Goal: Download file/media

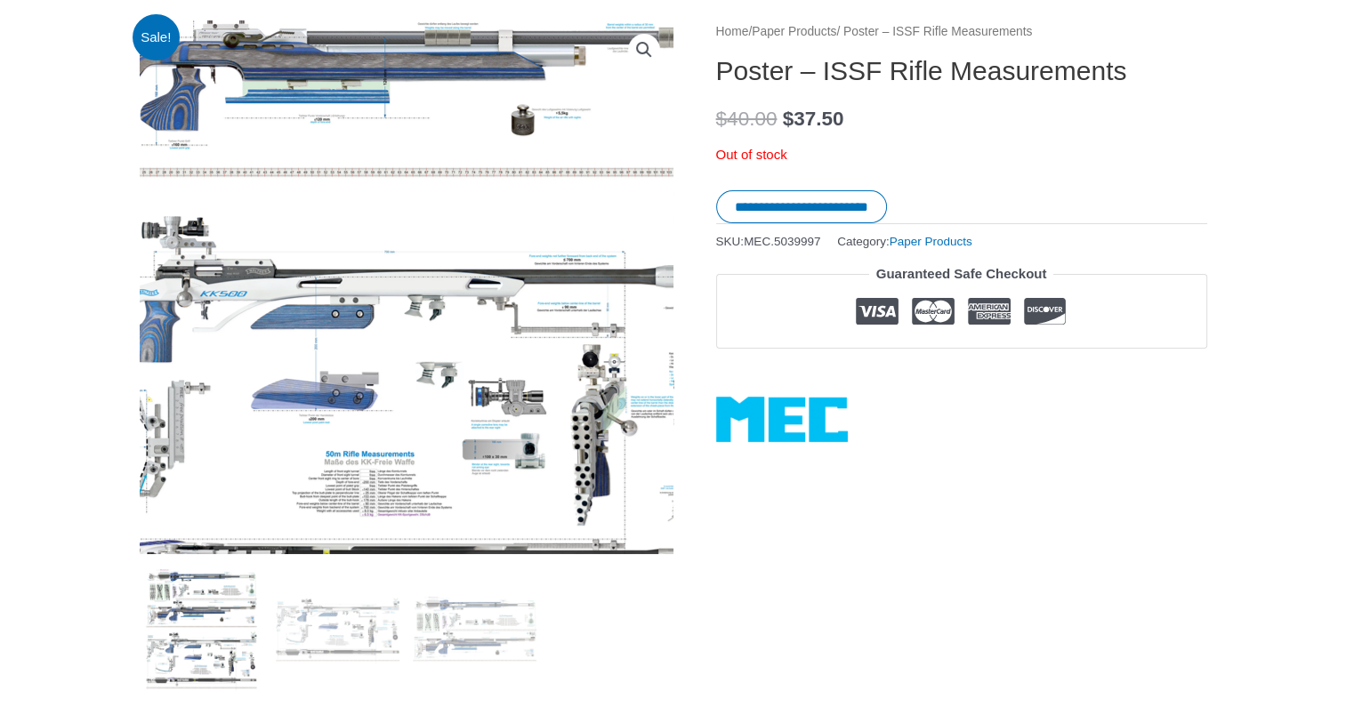
scroll to position [267, 0]
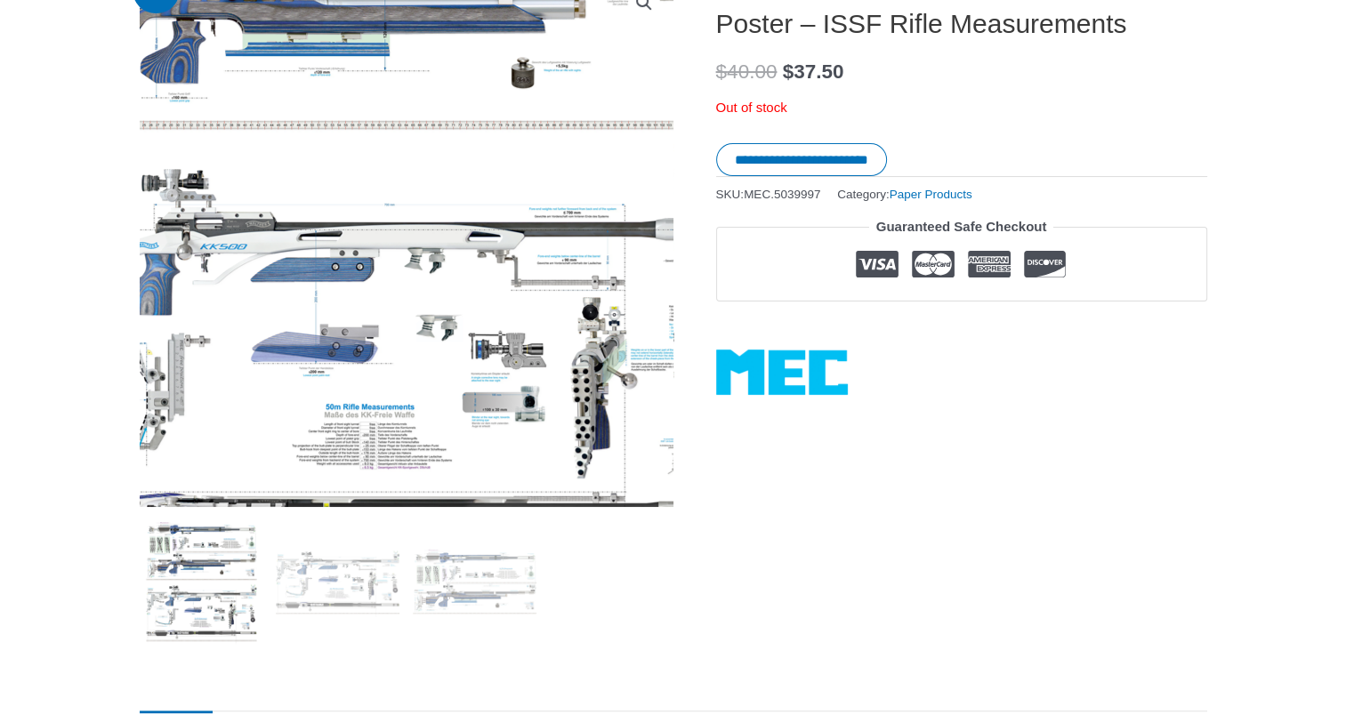
click at [455, 294] on img at bounding box center [372, 144] width 889 height 889
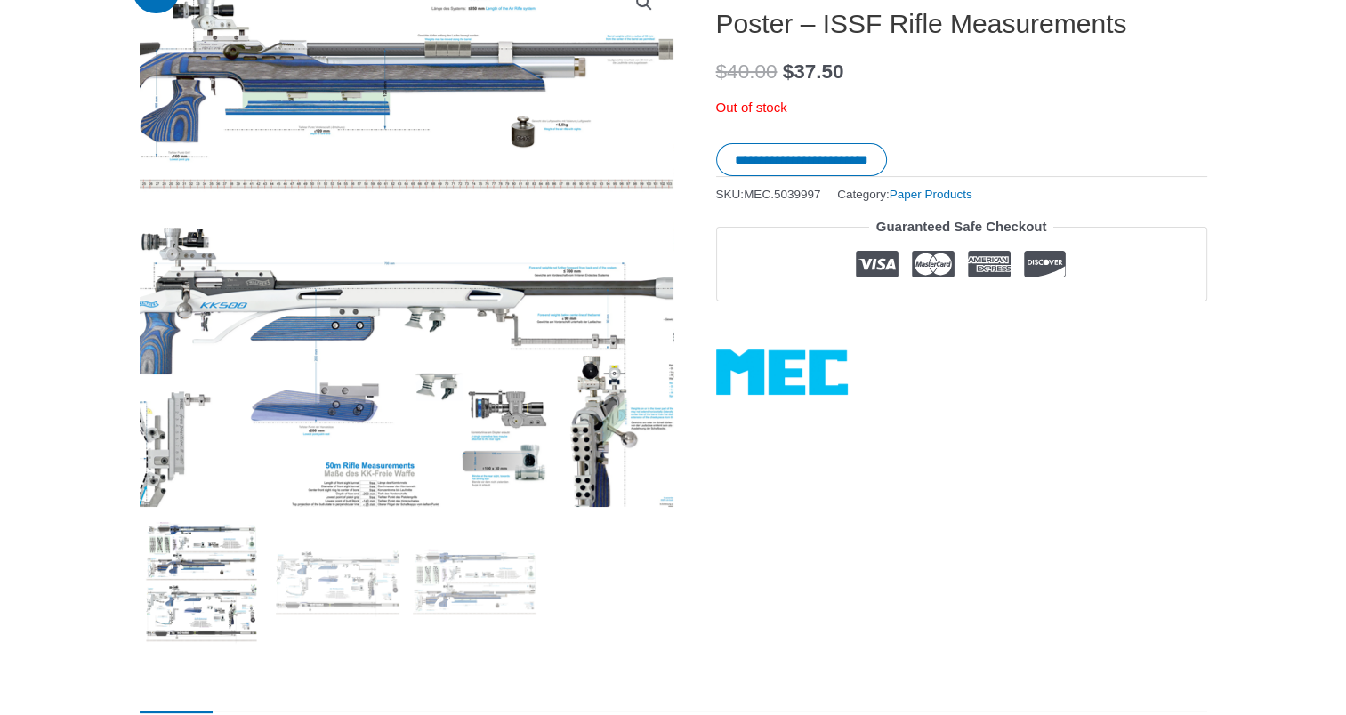
click at [455, 294] on img at bounding box center [372, 203] width 889 height 889
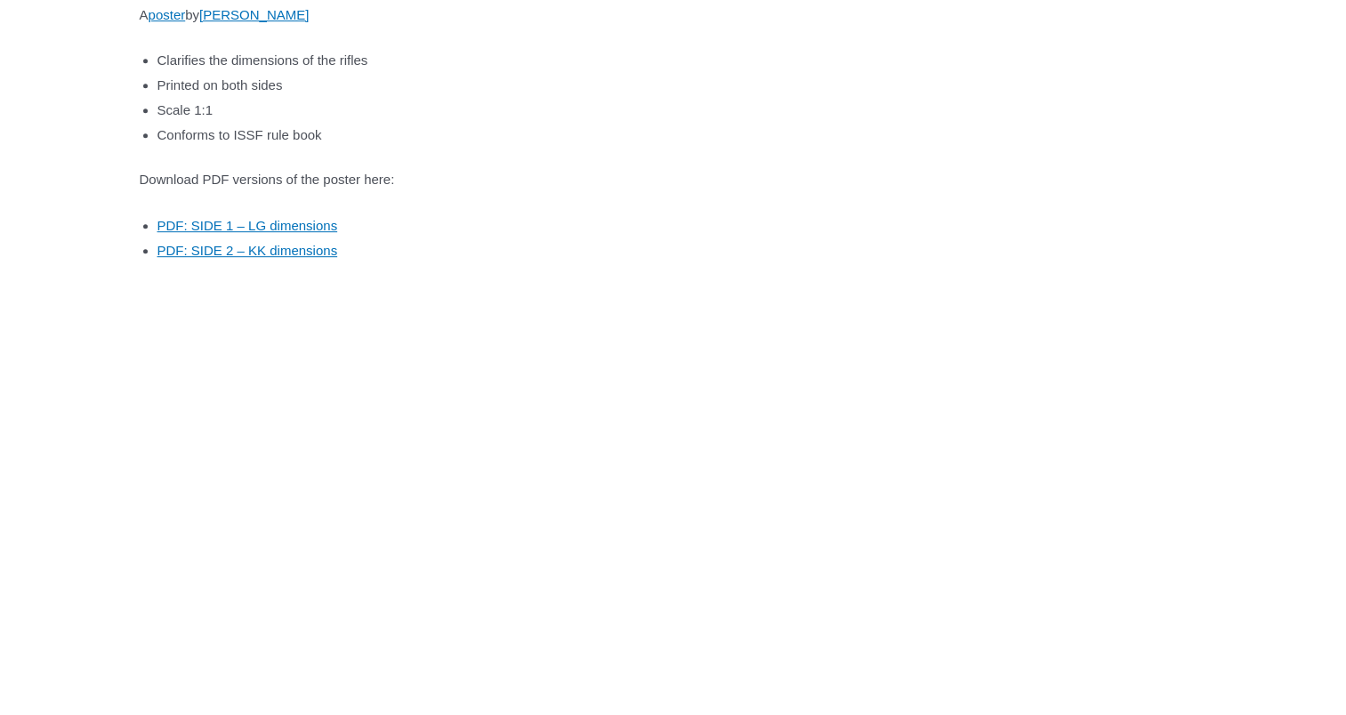
scroll to position [1067, 0]
click at [280, 224] on link "PDF: SIDE 1 – LG dimensions" at bounding box center [247, 224] width 181 height 15
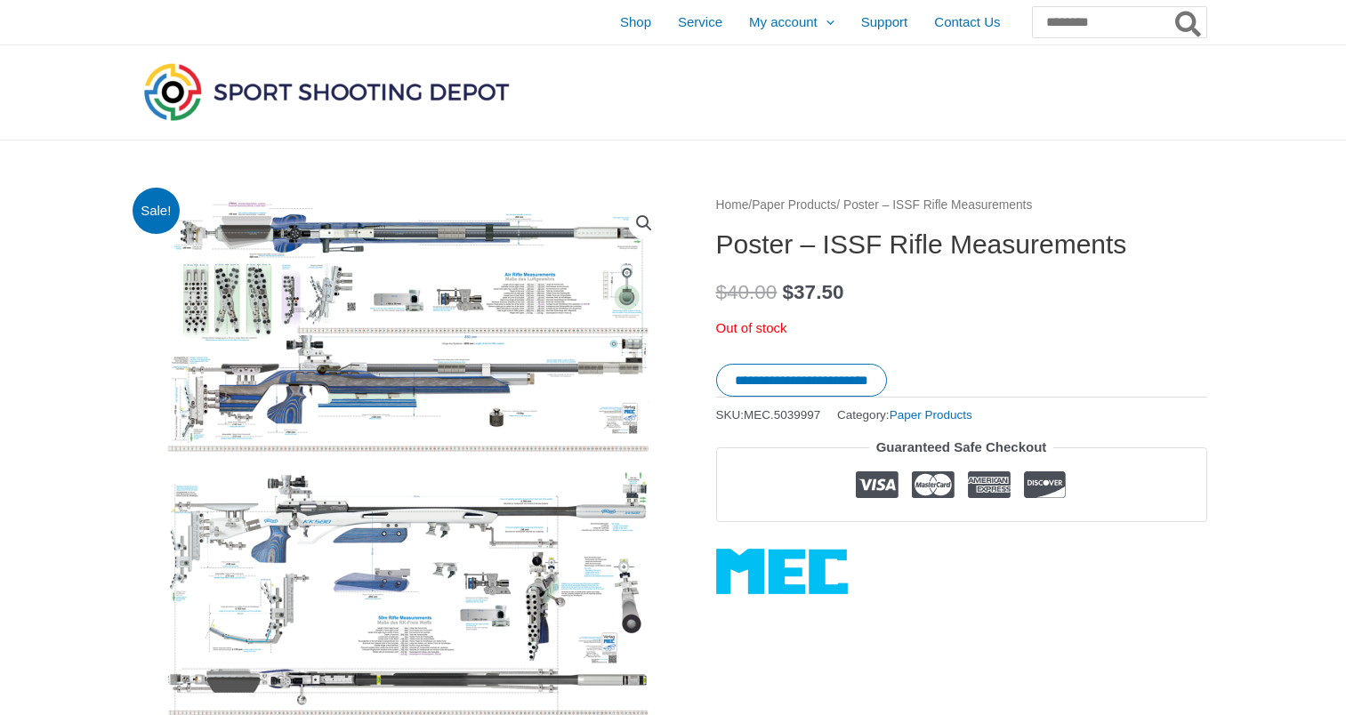
scroll to position [1067, 0]
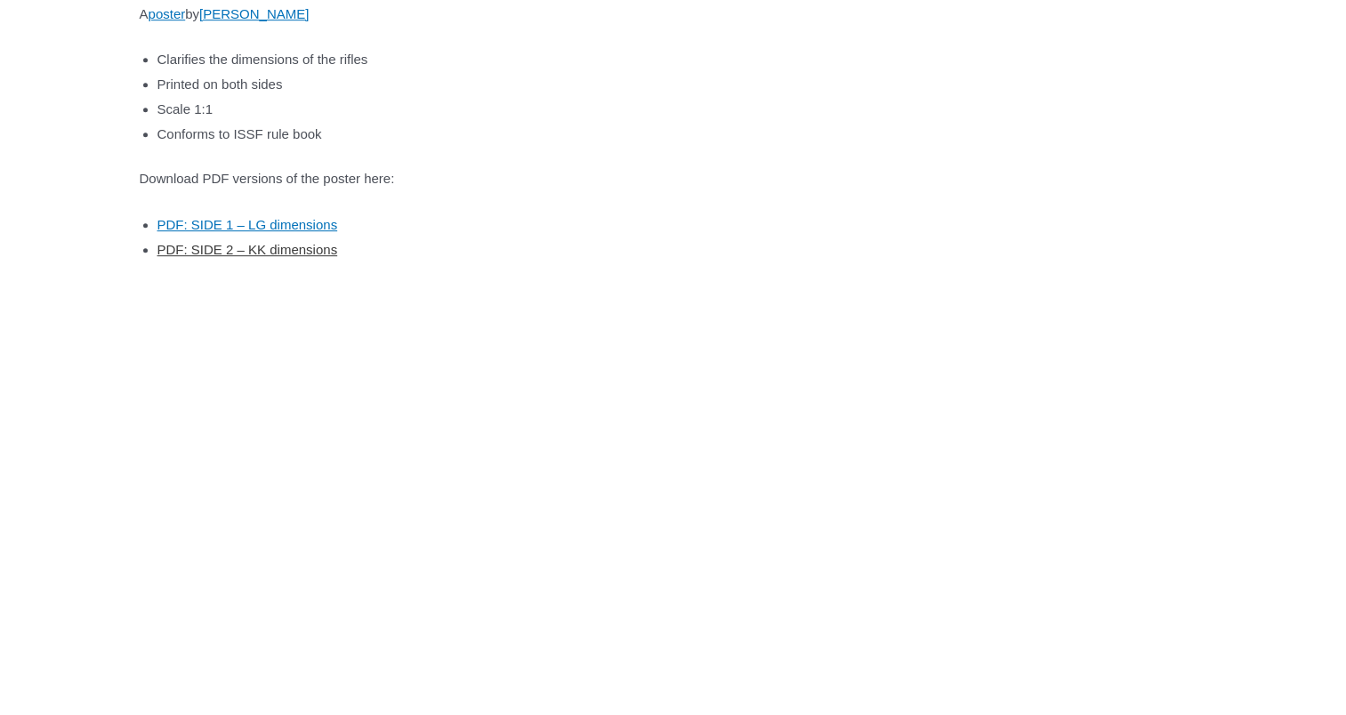
click at [270, 253] on link "PDF: SIDE 2 – KK dimensions" at bounding box center [247, 249] width 181 height 15
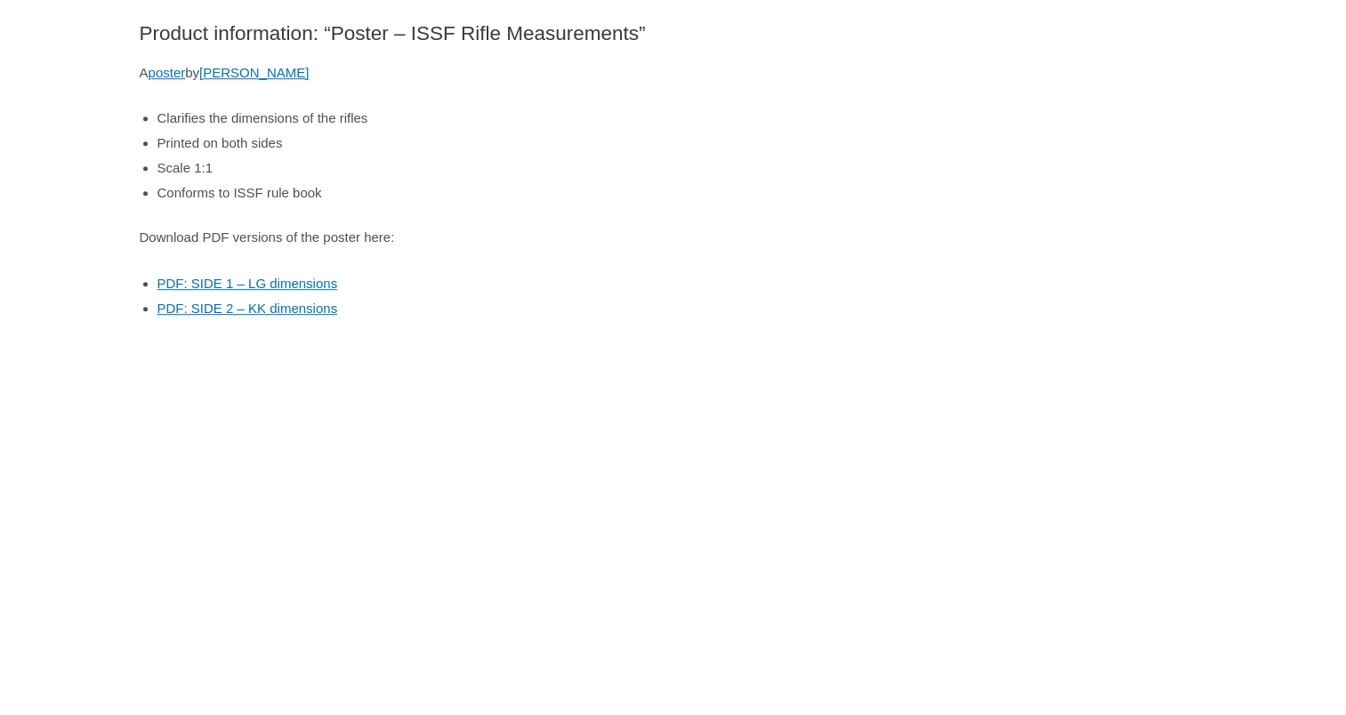
scroll to position [978, 0]
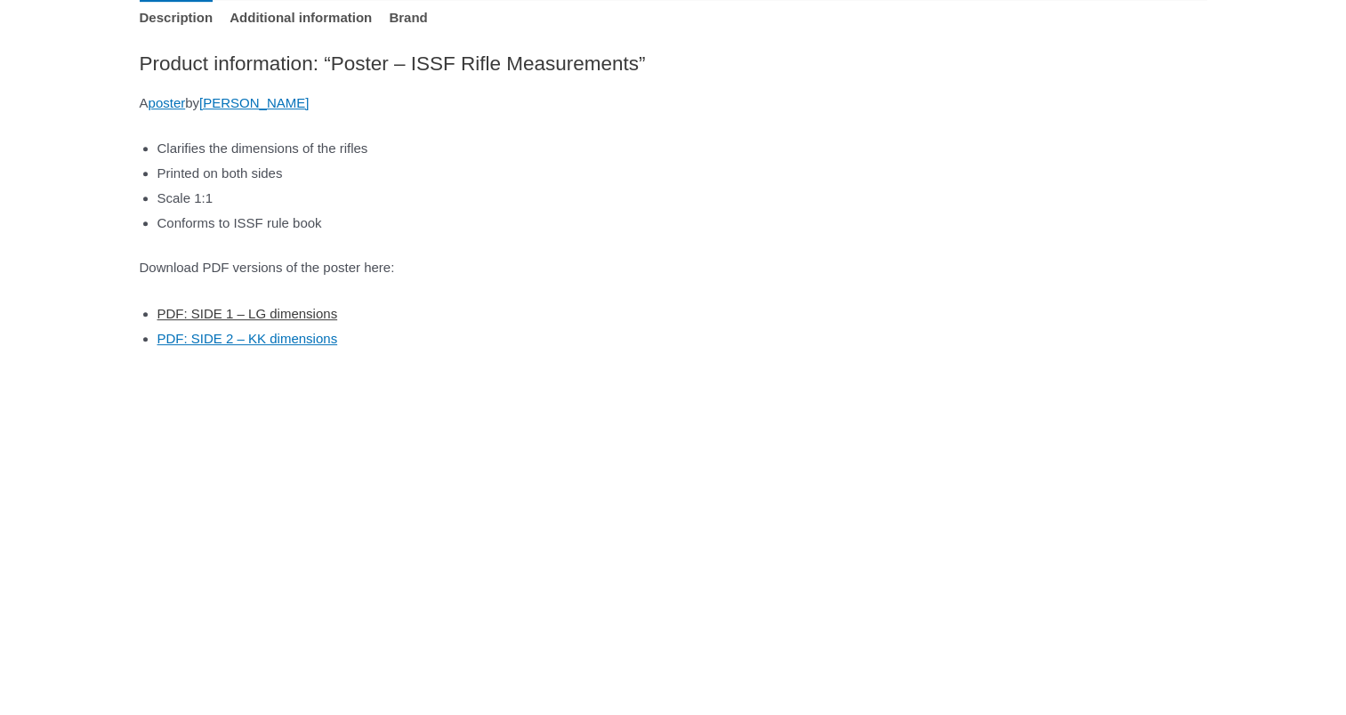
click at [294, 312] on link "PDF: SIDE 1 – LG dimensions" at bounding box center [247, 313] width 181 height 15
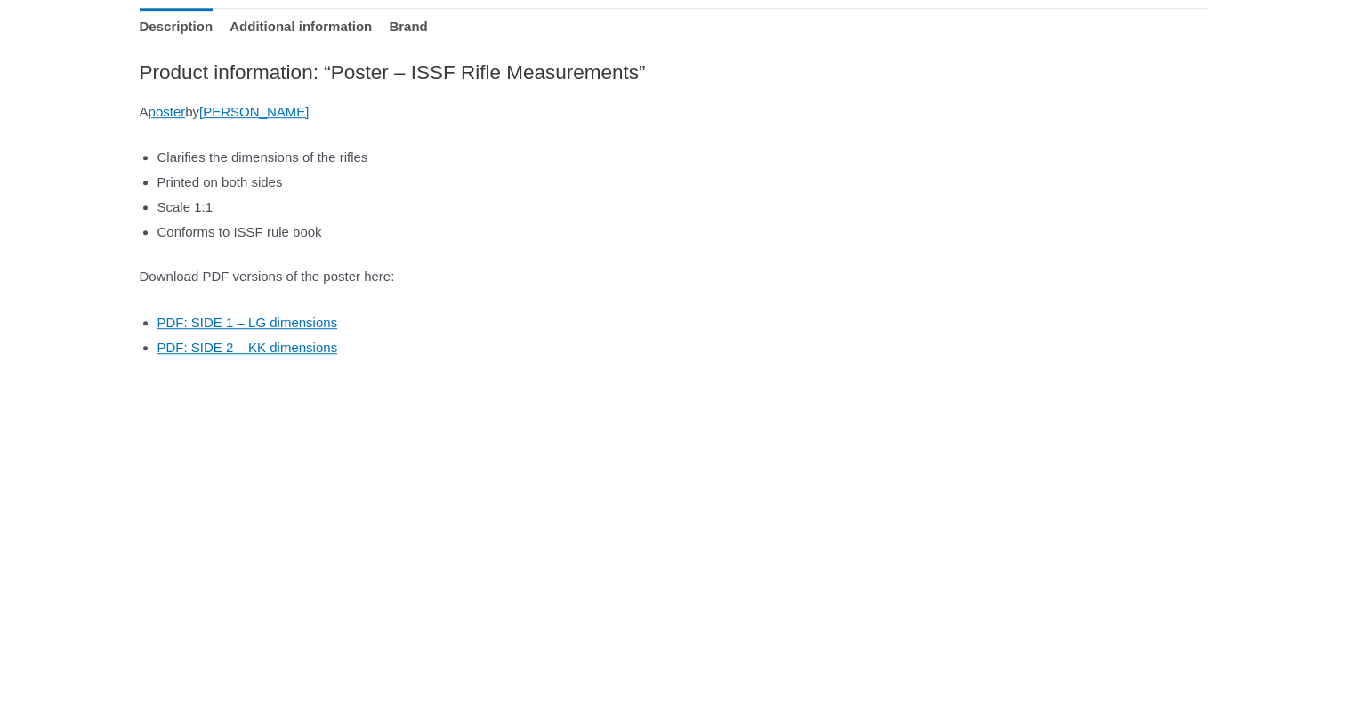
scroll to position [889, 0]
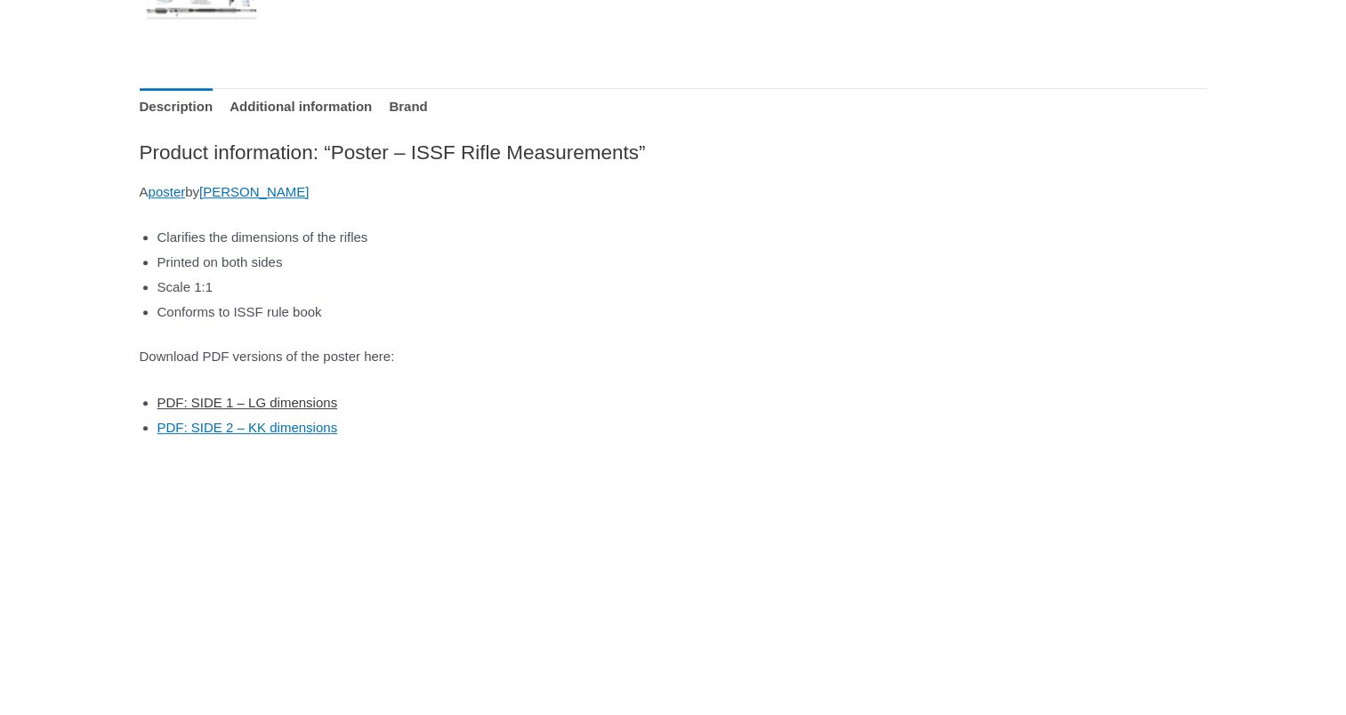
click at [292, 403] on link "PDF: SIDE 1 – LG dimensions" at bounding box center [247, 402] width 181 height 15
click at [308, 426] on link "PDF: SIDE 2 – KK dimensions" at bounding box center [247, 427] width 181 height 15
